Goal: Task Accomplishment & Management: Complete application form

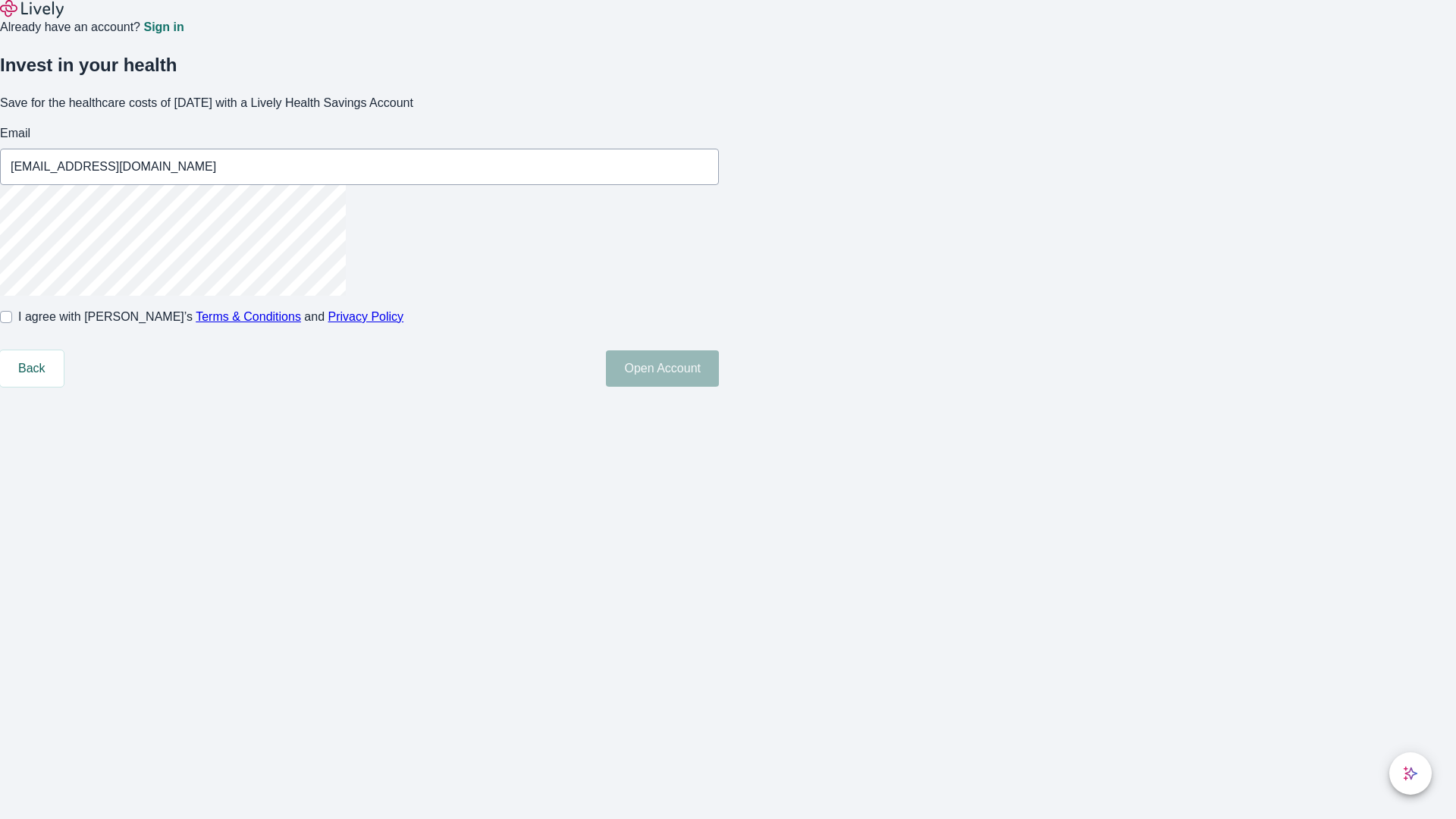
click at [12, 323] on input "I agree with Lively’s Terms & Conditions and Privacy Policy" at bounding box center [5, 316] width 12 height 12
checkbox input "true"
click at [719, 387] on button "Open Account" at bounding box center [662, 368] width 113 height 36
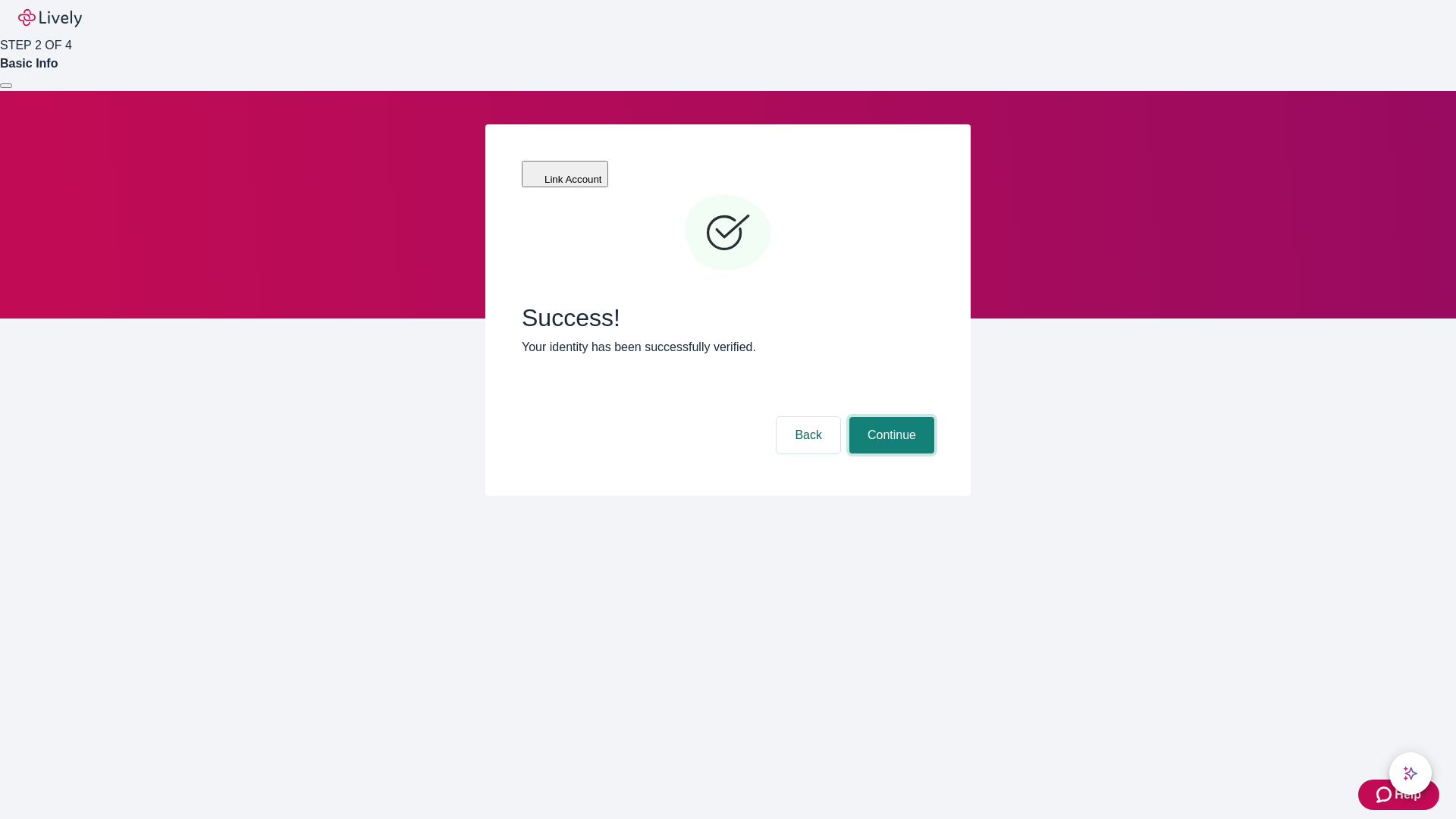
click at [890, 417] on button "Continue" at bounding box center [892, 435] width 85 height 36
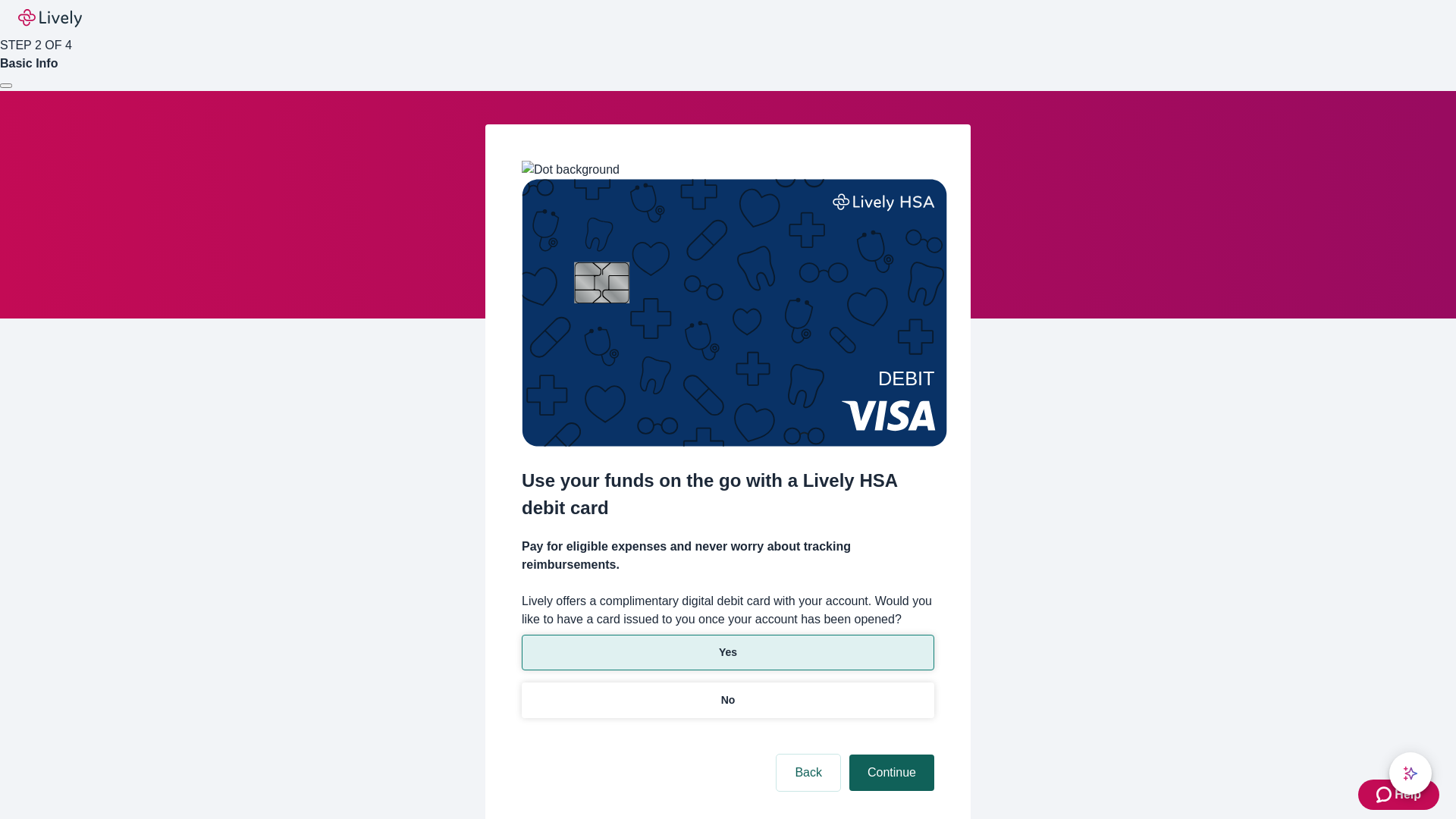
click at [728, 645] on p "Yes" at bounding box center [728, 653] width 18 height 16
click at [890, 755] on button "Continue" at bounding box center [892, 773] width 85 height 36
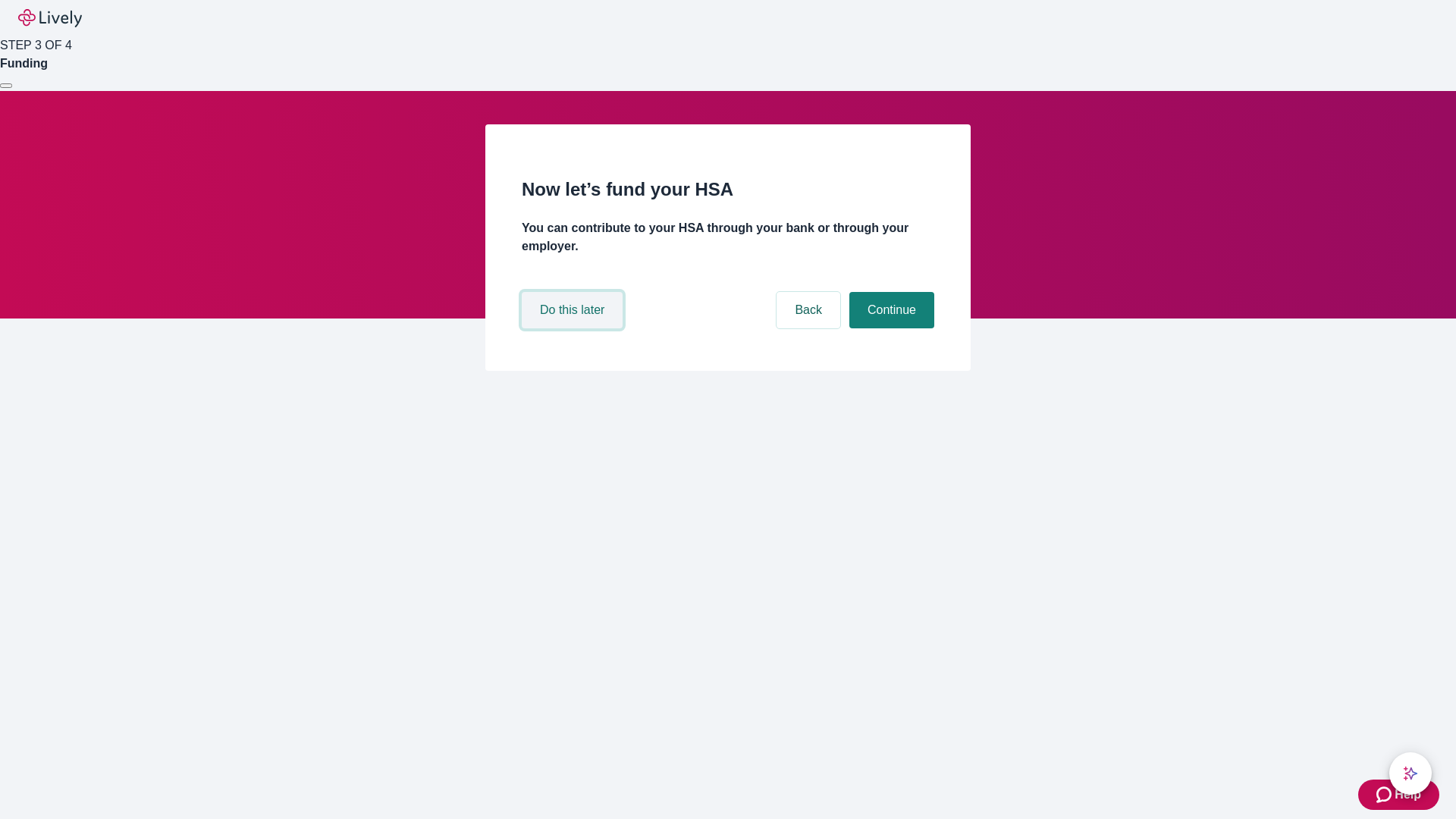
click at [574, 329] on button "Do this later" at bounding box center [572, 310] width 101 height 36
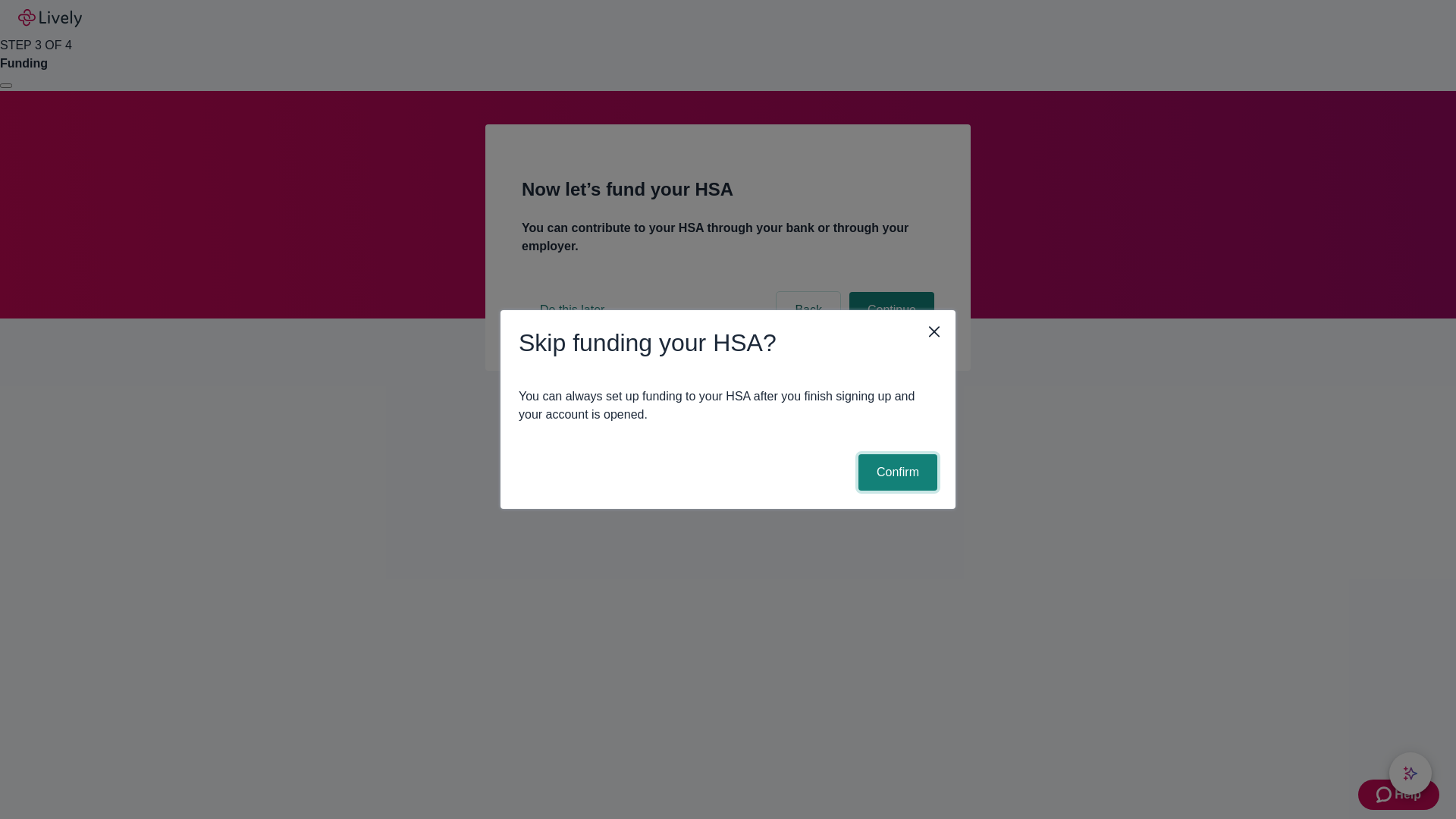
click at [895, 472] on button "Confirm" at bounding box center [897, 472] width 79 height 36
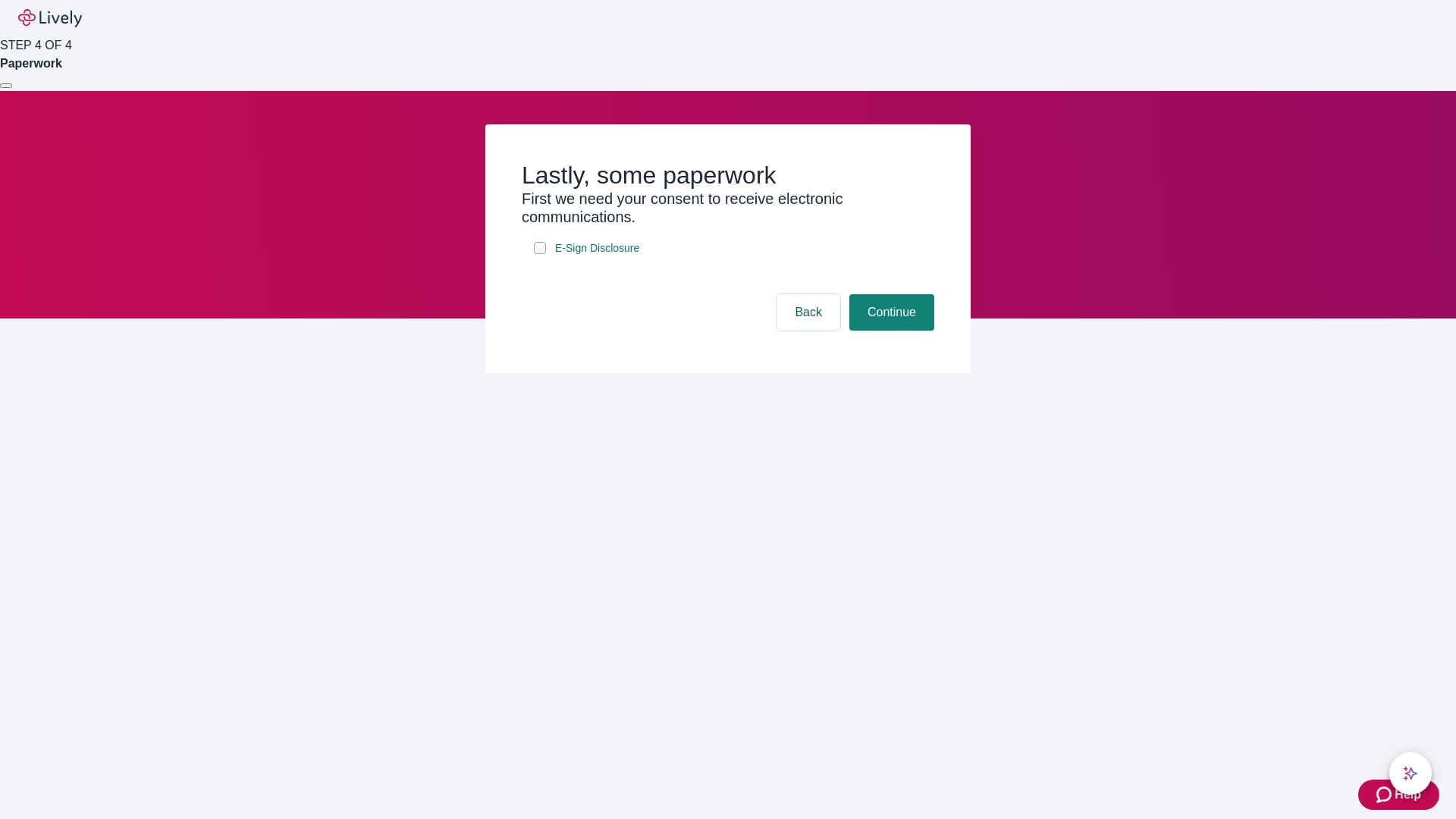
click at [540, 254] on input "E-Sign Disclosure" at bounding box center [540, 247] width 12 height 12
checkbox input "true"
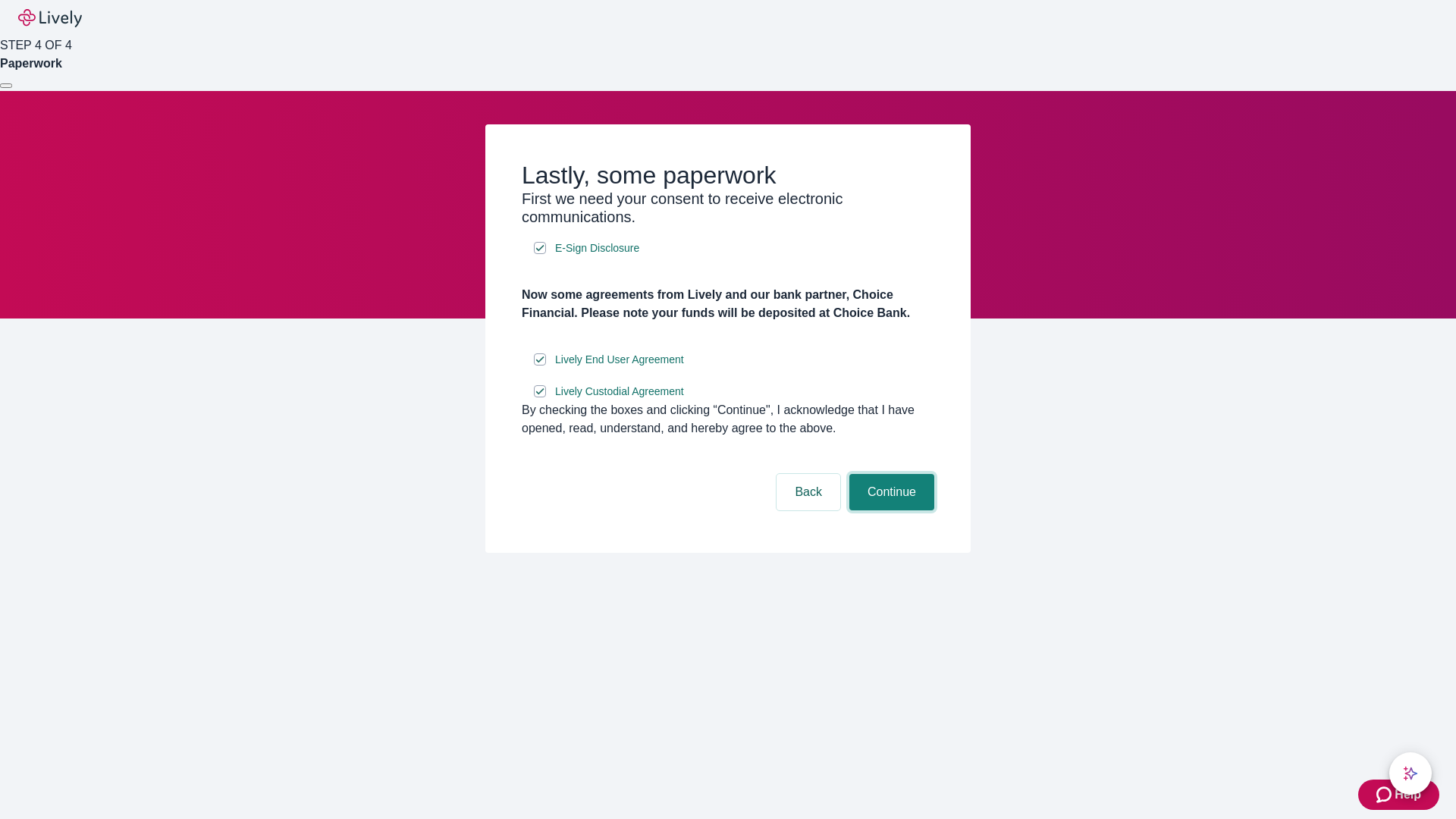
click at [890, 510] on button "Continue" at bounding box center [892, 492] width 85 height 36
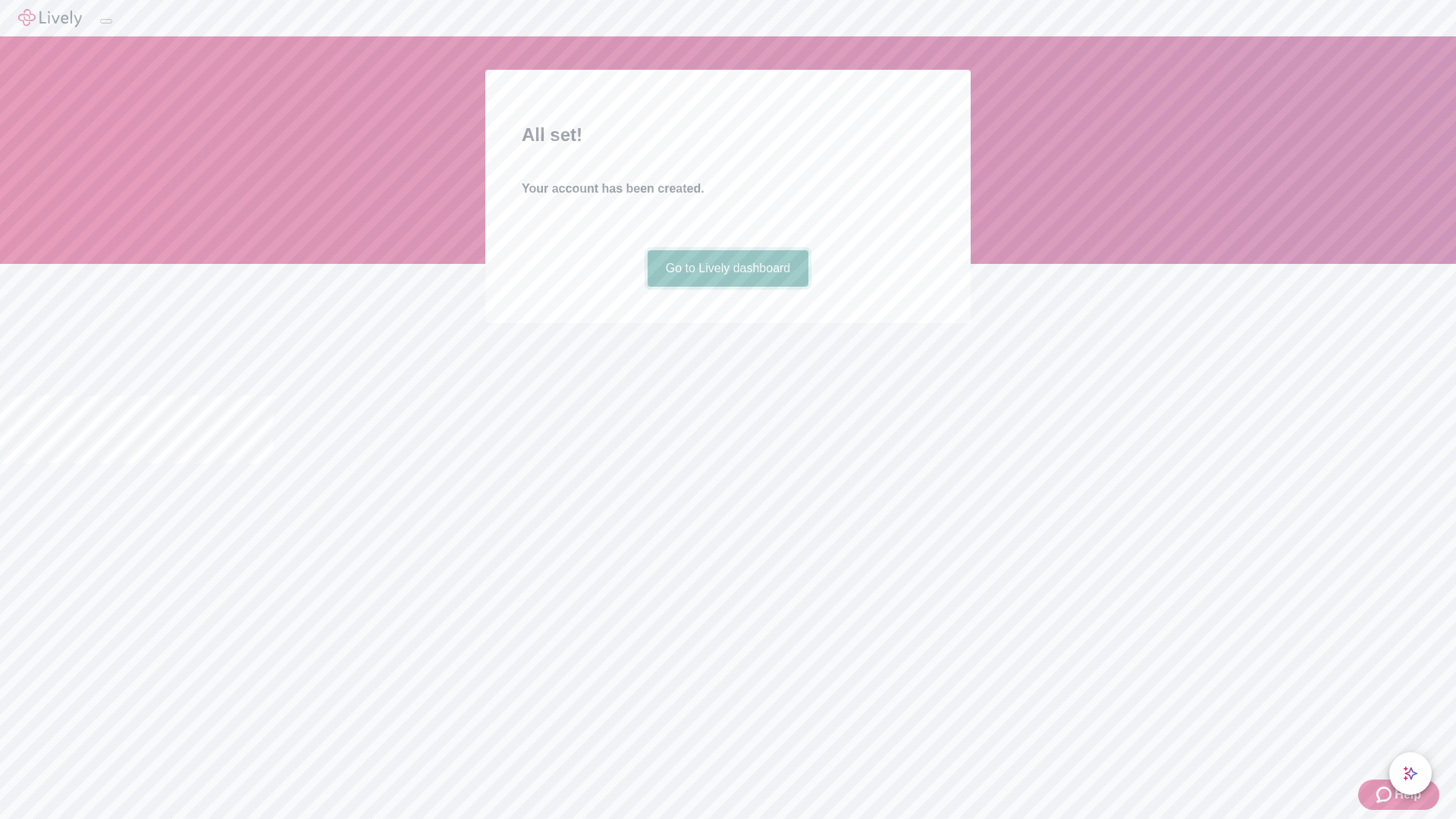
click at [728, 287] on link "Go to Lively dashboard" at bounding box center [728, 268] width 162 height 36
